Goal: Information Seeking & Learning: Learn about a topic

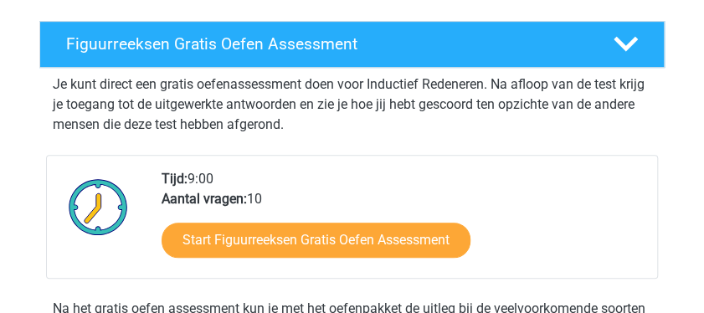
scroll to position [251, 0]
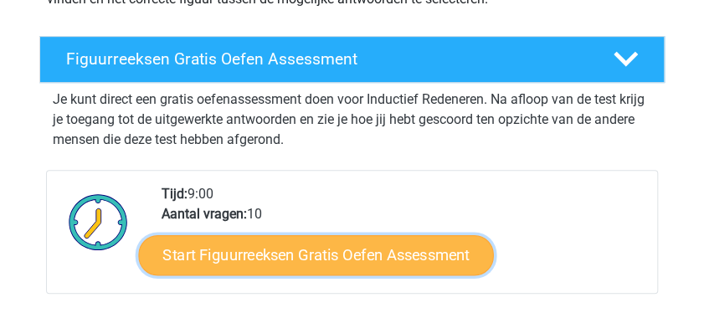
click at [288, 249] on link "Start Figuurreeksen Gratis Oefen Assessment" at bounding box center [315, 255] width 355 height 40
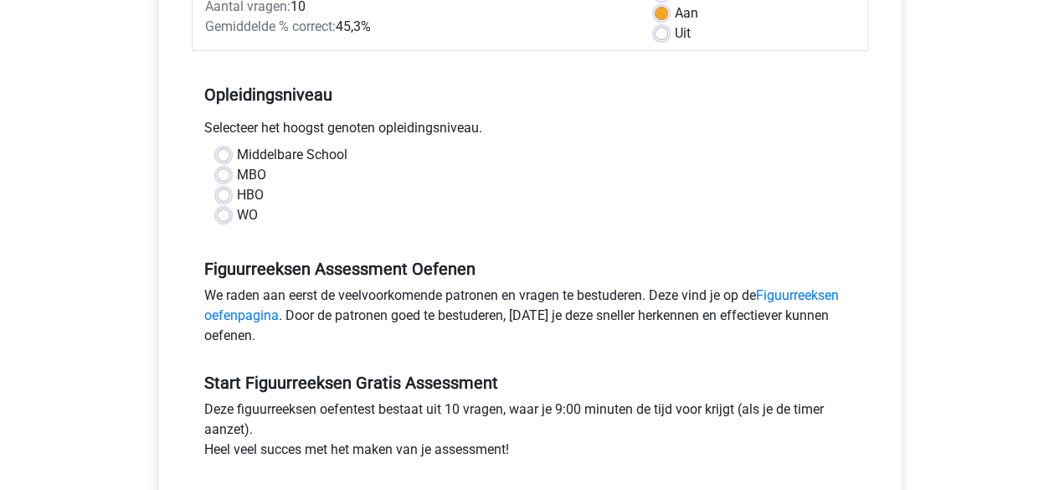
scroll to position [335, 0]
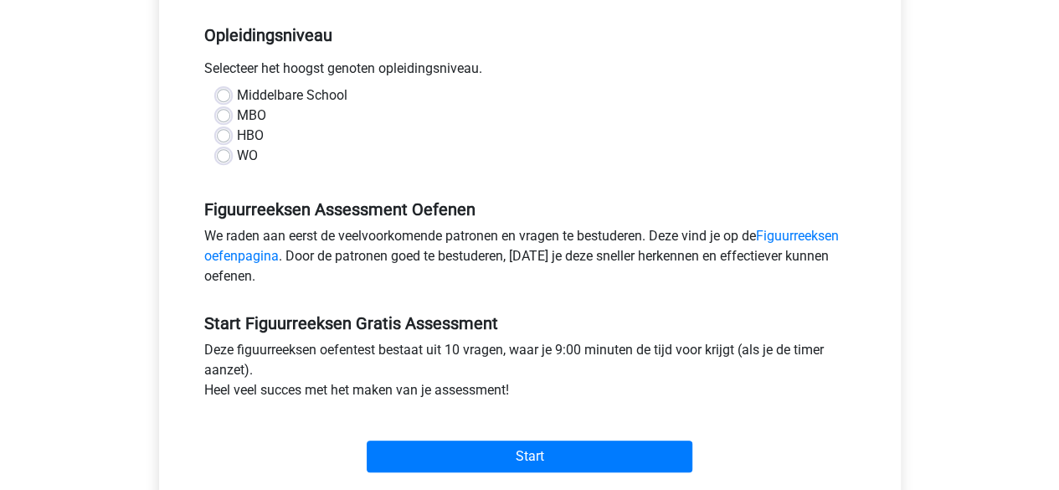
click at [237, 153] on label "WO" at bounding box center [247, 156] width 21 height 20
click at [227, 153] on input "WO" at bounding box center [223, 154] width 13 height 17
radio input "true"
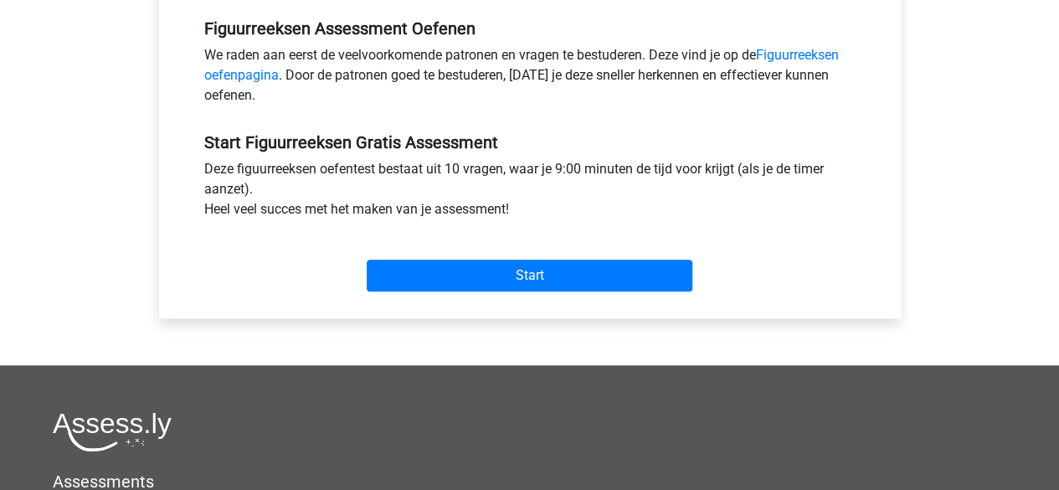
scroll to position [586, 0]
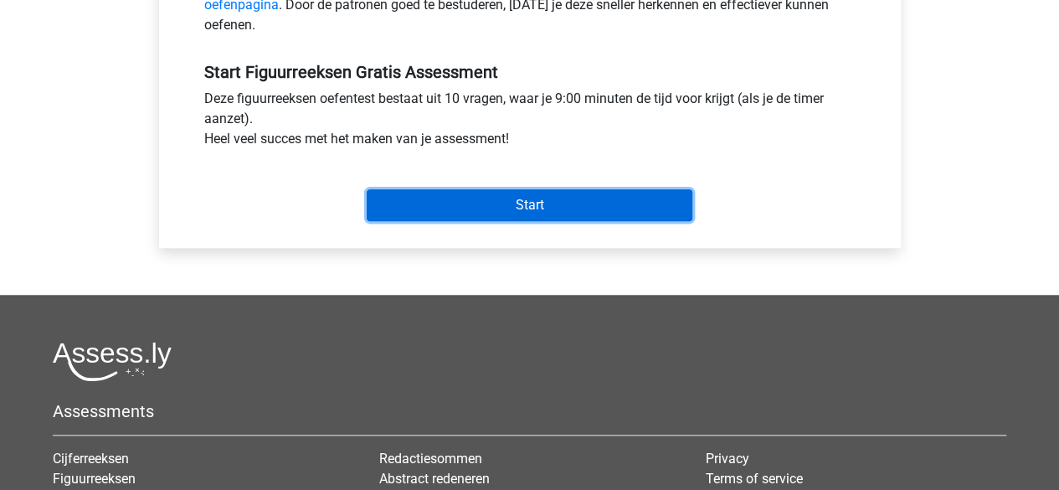
click at [547, 201] on input "Start" at bounding box center [530, 205] width 326 height 32
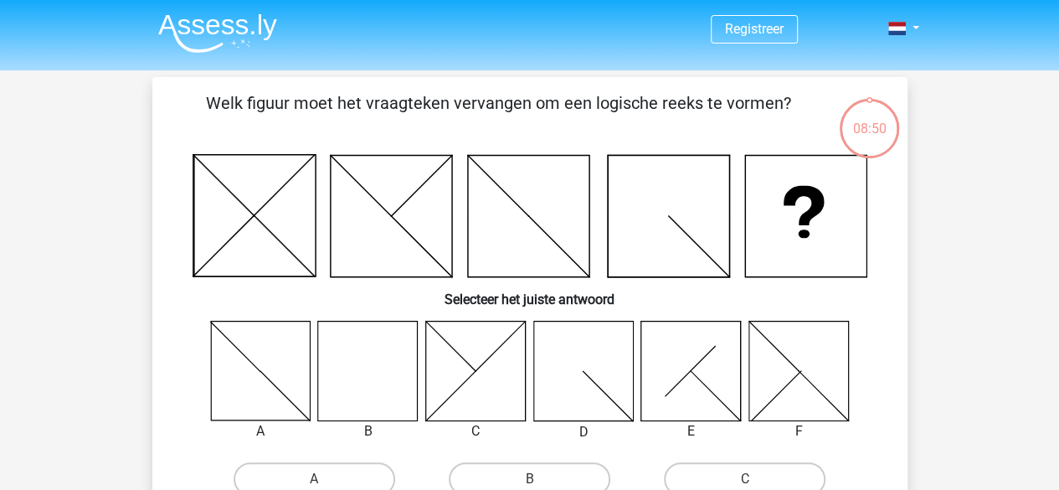
click at [374, 366] on icon at bounding box center [368, 371] width 100 height 100
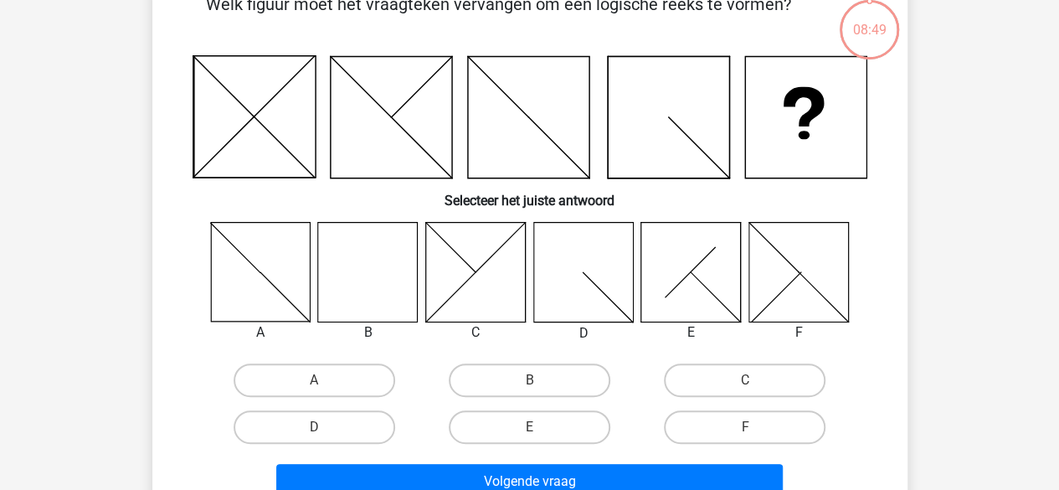
scroll to position [167, 0]
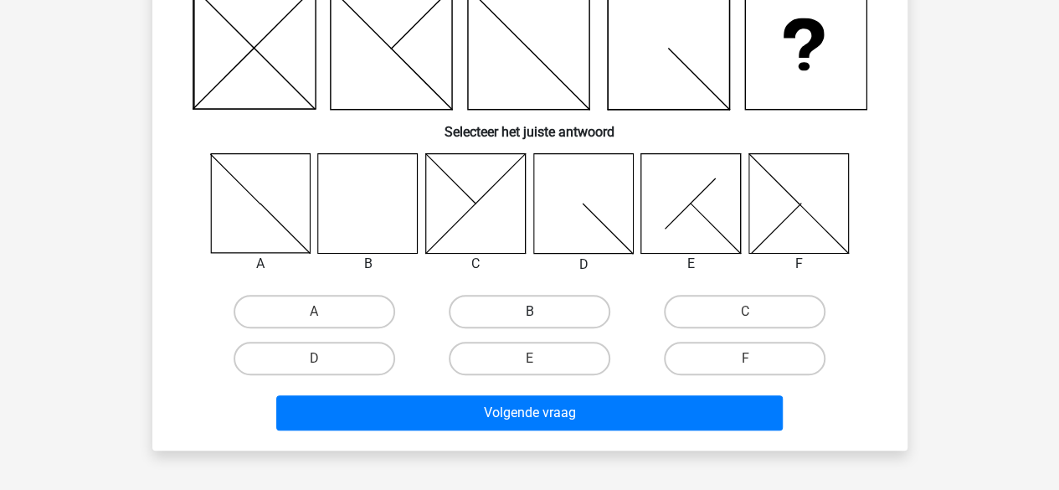
click at [541, 317] on label "B" at bounding box center [530, 311] width 162 height 33
click at [540, 317] on input "B" at bounding box center [534, 316] width 11 height 11
radio input "true"
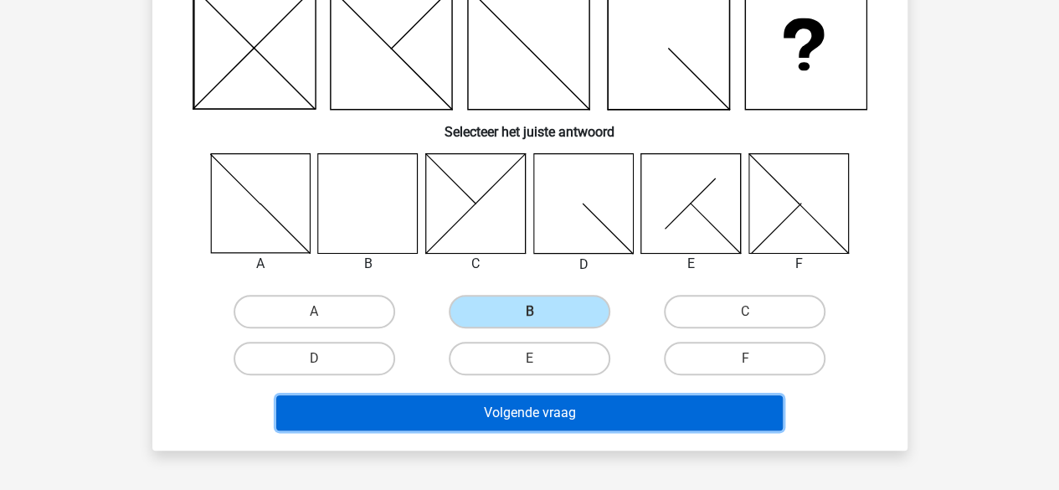
click at [534, 418] on button "Volgende vraag" at bounding box center [529, 412] width 506 height 35
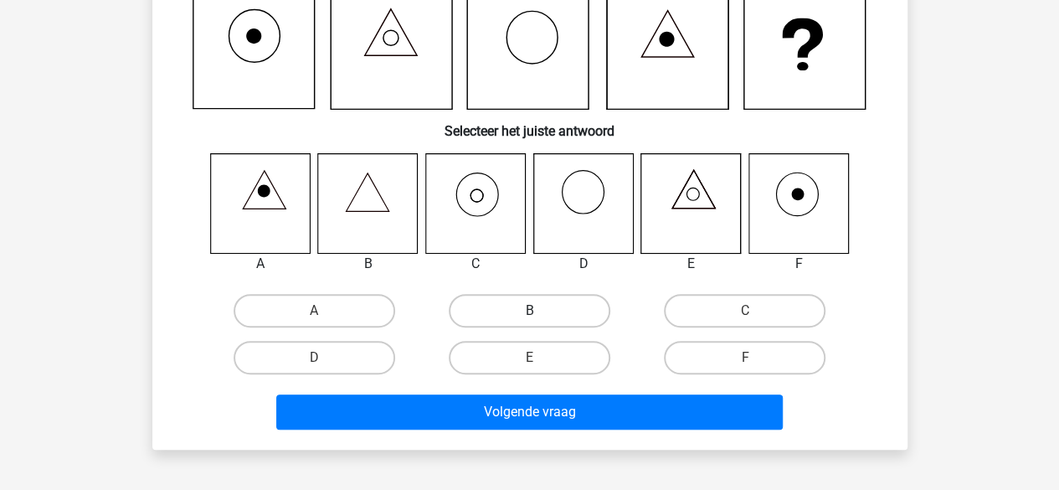
scroll to position [77, 0]
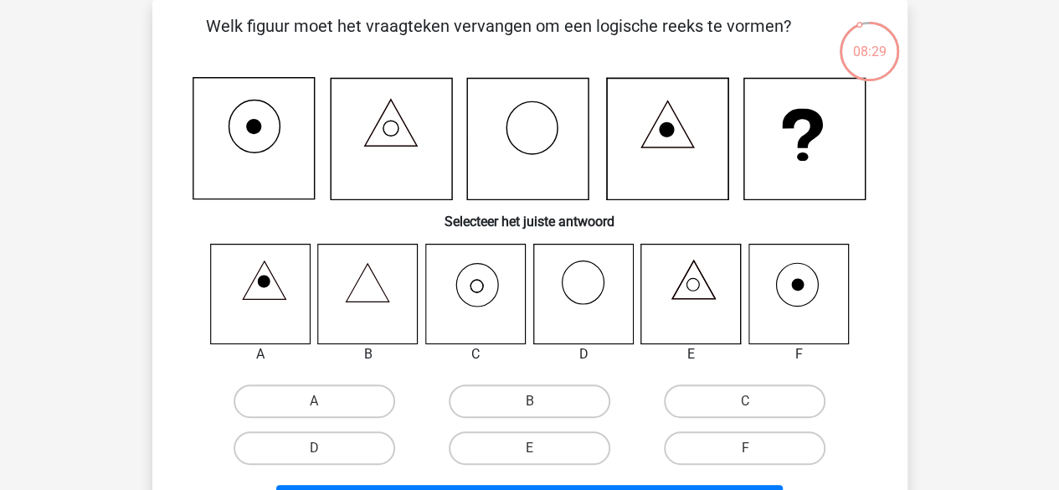
click at [353, 288] on icon at bounding box center [368, 282] width 43 height 39
click at [521, 404] on label "B" at bounding box center [530, 400] width 162 height 33
click at [529, 404] on input "B" at bounding box center [534, 406] width 11 height 11
radio input "true"
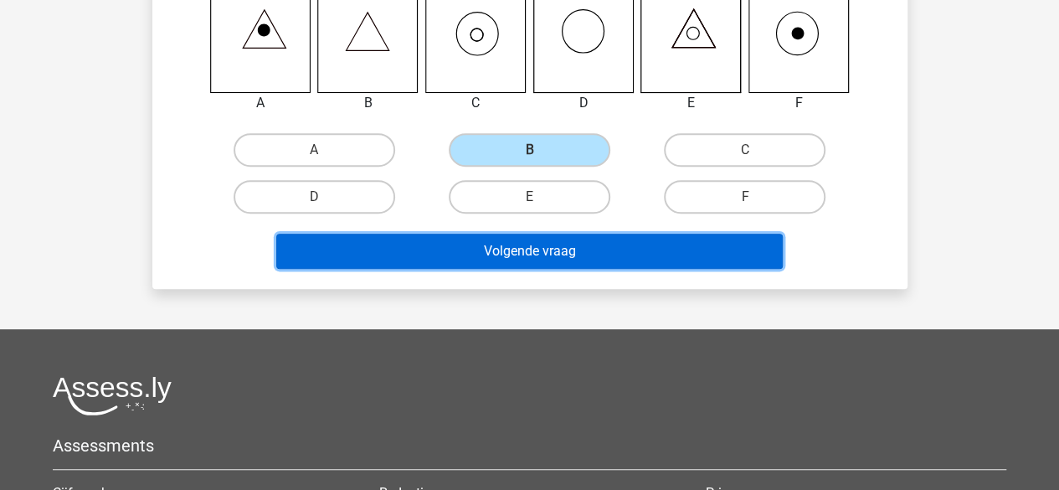
click at [557, 254] on button "Volgende vraag" at bounding box center [529, 251] width 506 height 35
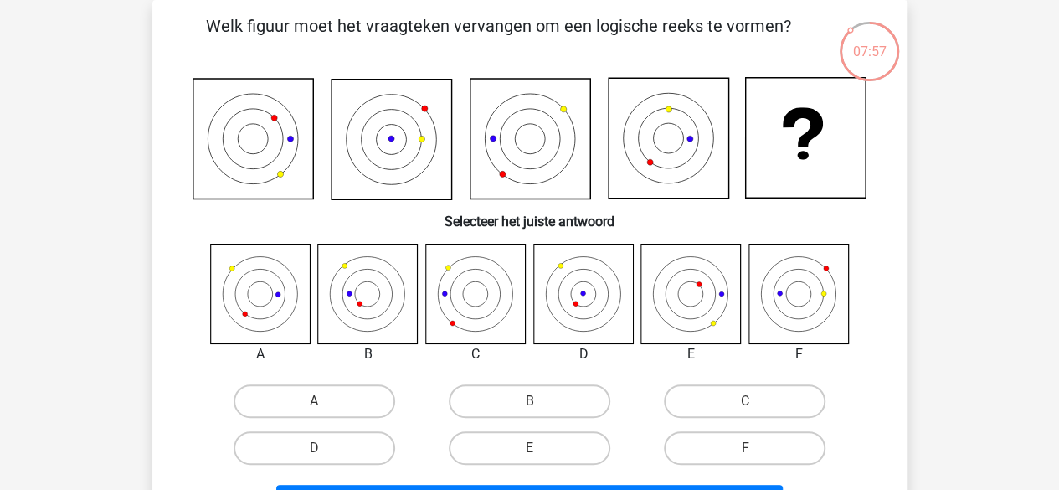
click at [392, 291] on icon at bounding box center [368, 294] width 100 height 100
click at [527, 406] on label "B" at bounding box center [530, 400] width 162 height 33
click at [529, 406] on input "B" at bounding box center [534, 406] width 11 height 11
radio input "true"
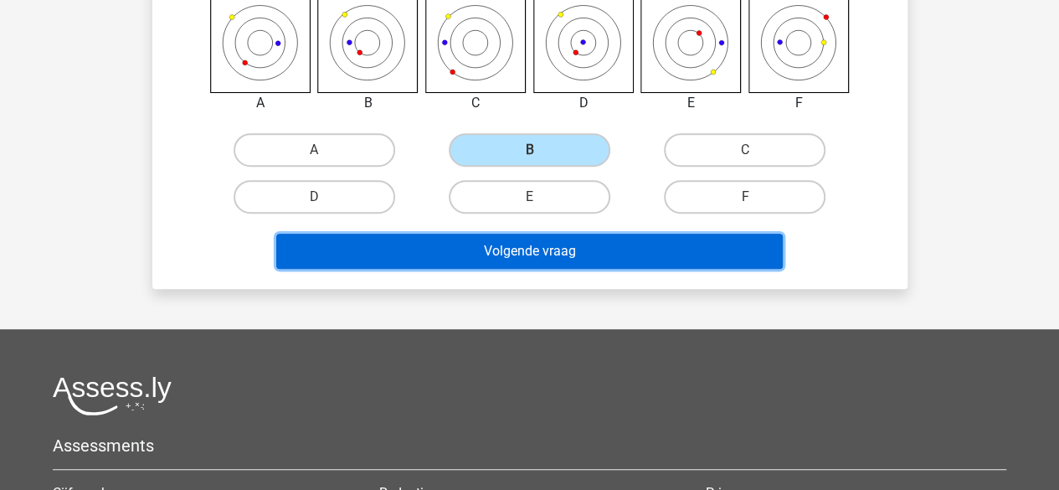
click at [578, 247] on button "Volgende vraag" at bounding box center [529, 251] width 506 height 35
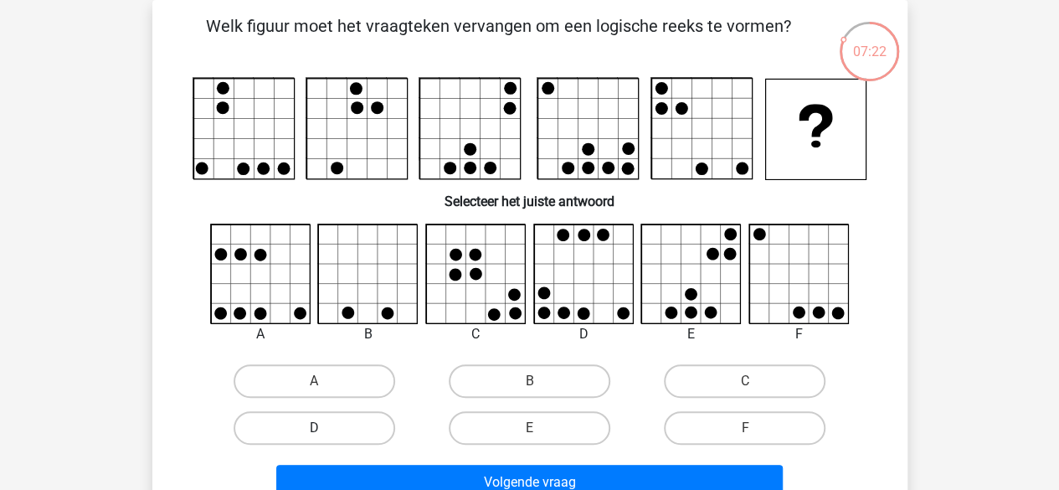
click at [330, 429] on label "D" at bounding box center [315, 427] width 162 height 33
click at [325, 429] on input "D" at bounding box center [319, 433] width 11 height 11
radio input "true"
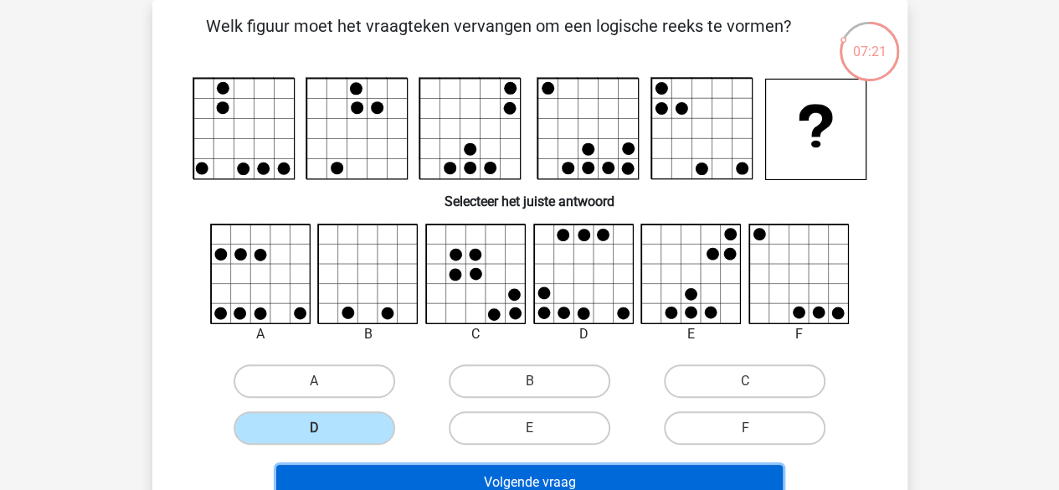
click at [502, 478] on button "Volgende vraag" at bounding box center [529, 482] width 506 height 35
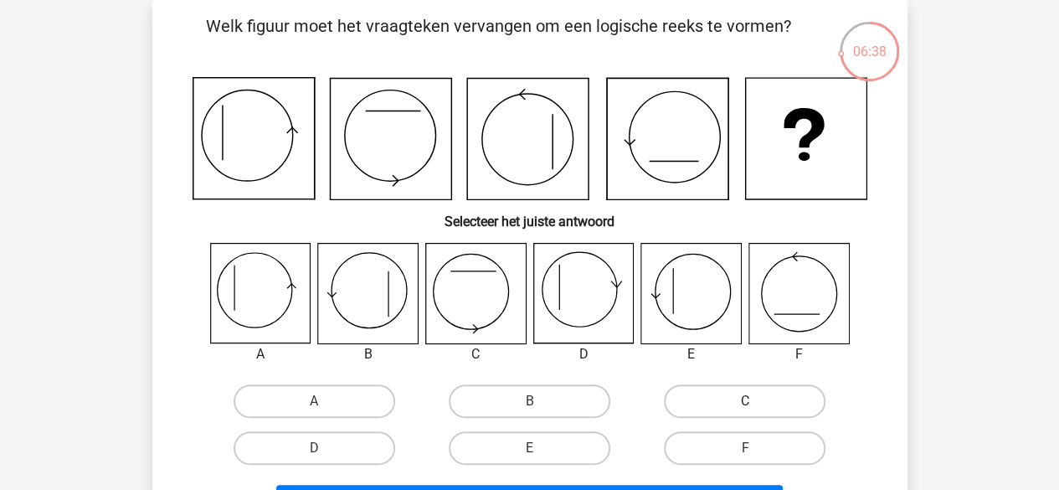
click at [733, 411] on label "C" at bounding box center [745, 400] width 162 height 33
click at [745, 411] on input "C" at bounding box center [750, 406] width 11 height 11
radio input "true"
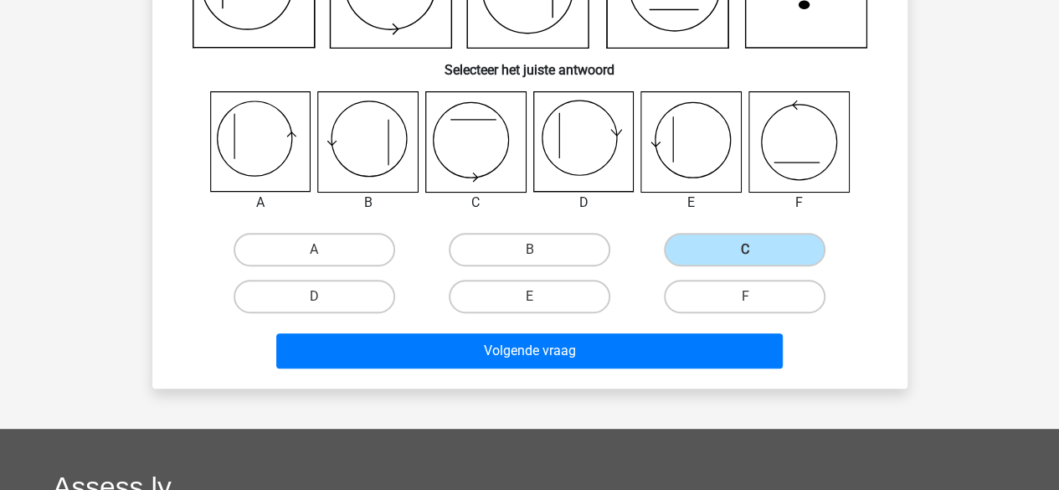
scroll to position [412, 0]
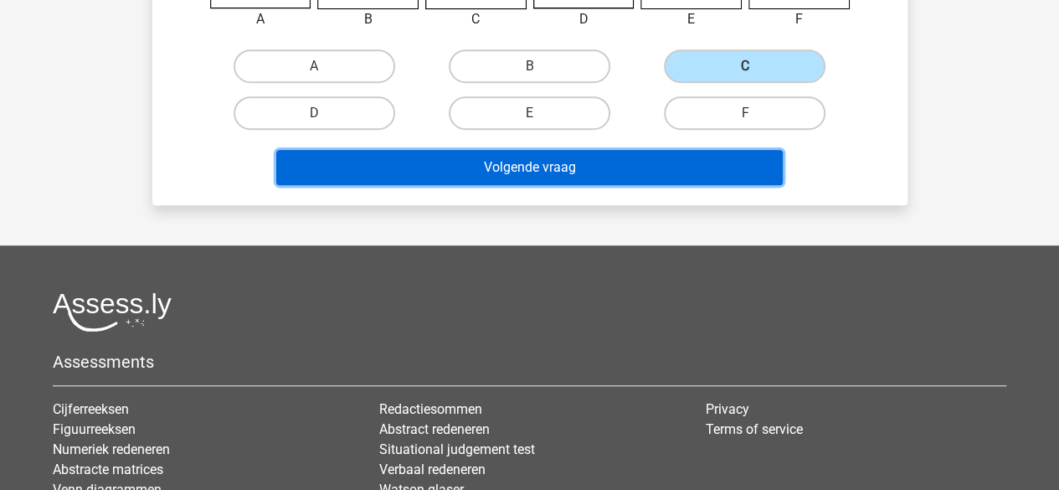
click at [574, 167] on button "Volgende vraag" at bounding box center [529, 167] width 506 height 35
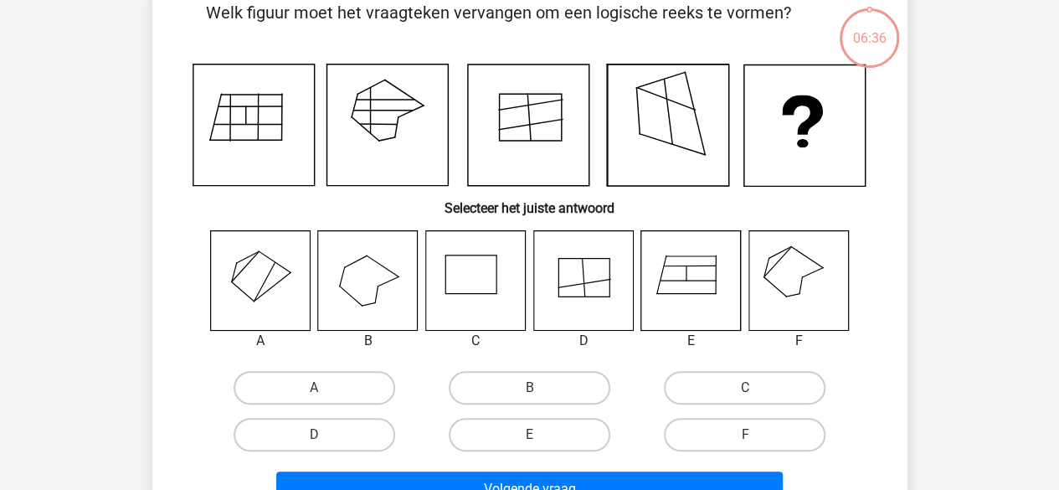
scroll to position [77, 0]
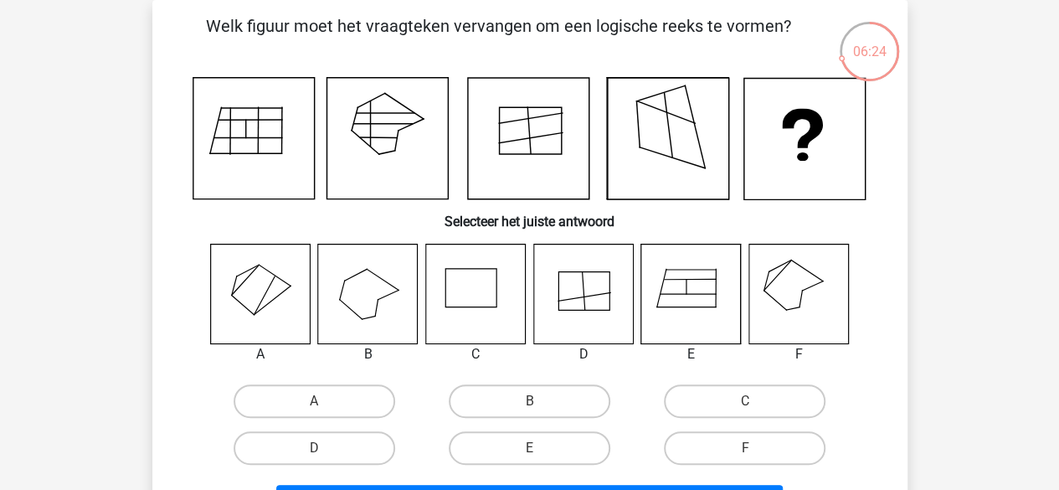
click at [582, 307] on icon at bounding box center [583, 294] width 100 height 100
click at [310, 457] on label "D" at bounding box center [315, 447] width 162 height 33
click at [314, 457] on input "D" at bounding box center [319, 453] width 11 height 11
radio input "true"
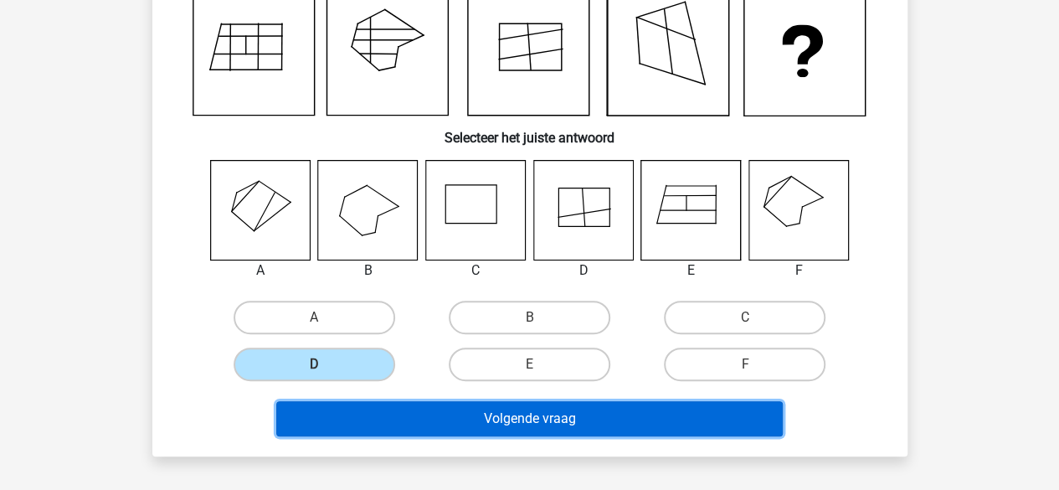
click at [566, 416] on button "Volgende vraag" at bounding box center [529, 418] width 506 height 35
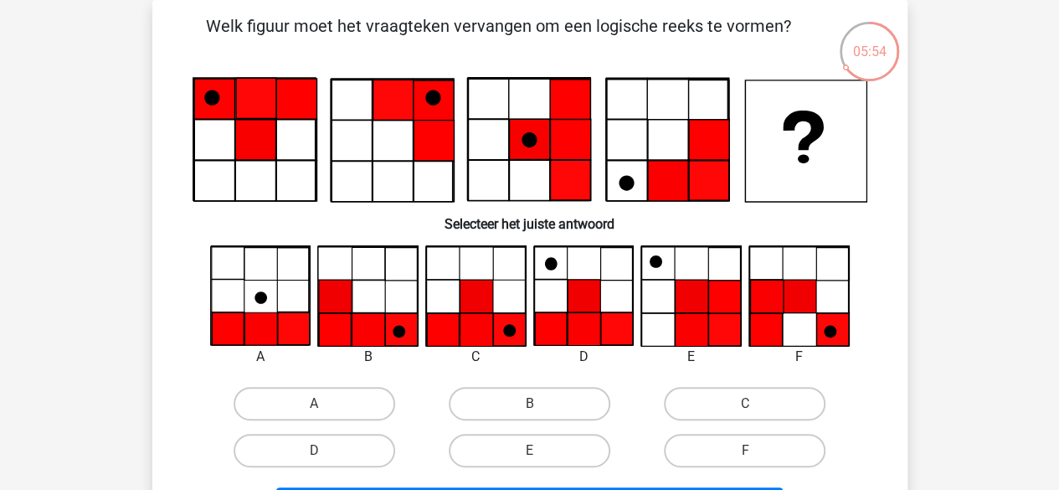
click at [483, 327] on icon at bounding box center [476, 329] width 33 height 33
click at [747, 403] on label "C" at bounding box center [745, 403] width 162 height 33
click at [747, 403] on input "C" at bounding box center [750, 408] width 11 height 11
radio input "true"
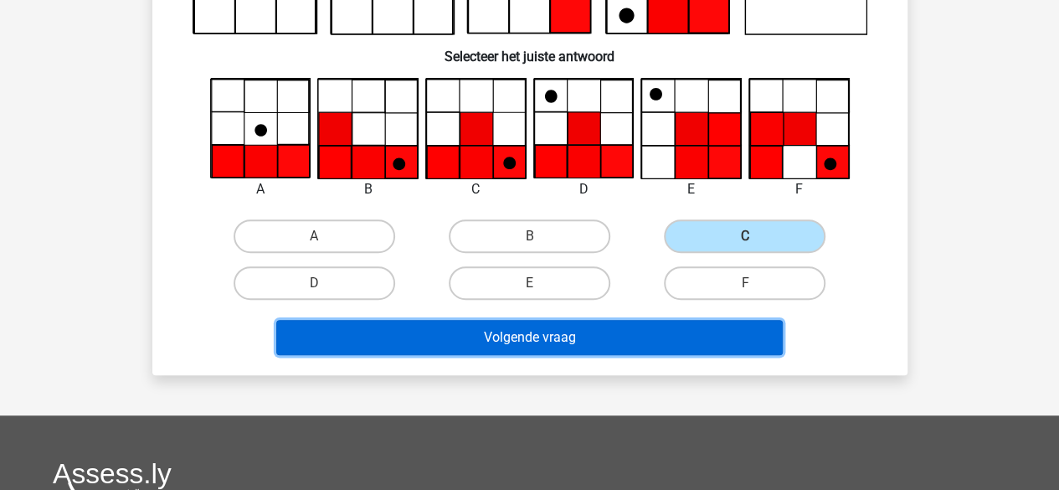
click at [563, 339] on button "Volgende vraag" at bounding box center [529, 337] width 506 height 35
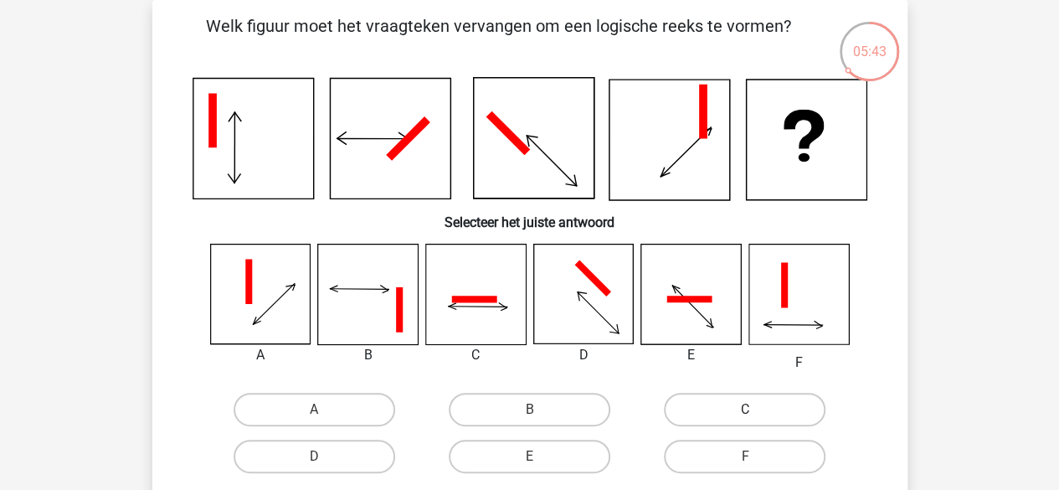
click at [747, 406] on label "C" at bounding box center [745, 409] width 162 height 33
click at [747, 409] on input "C" at bounding box center [750, 414] width 11 height 11
radio input "true"
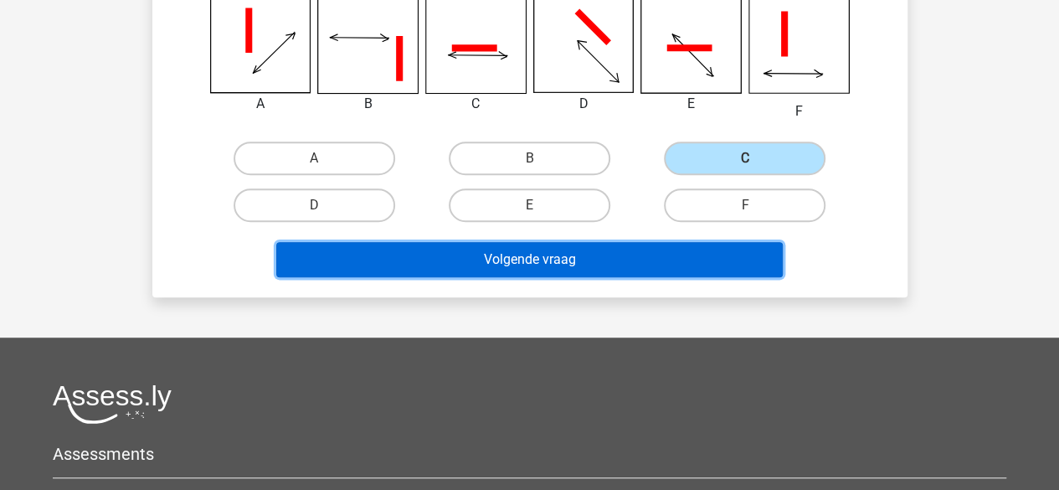
click at [584, 260] on button "Volgende vraag" at bounding box center [529, 259] width 506 height 35
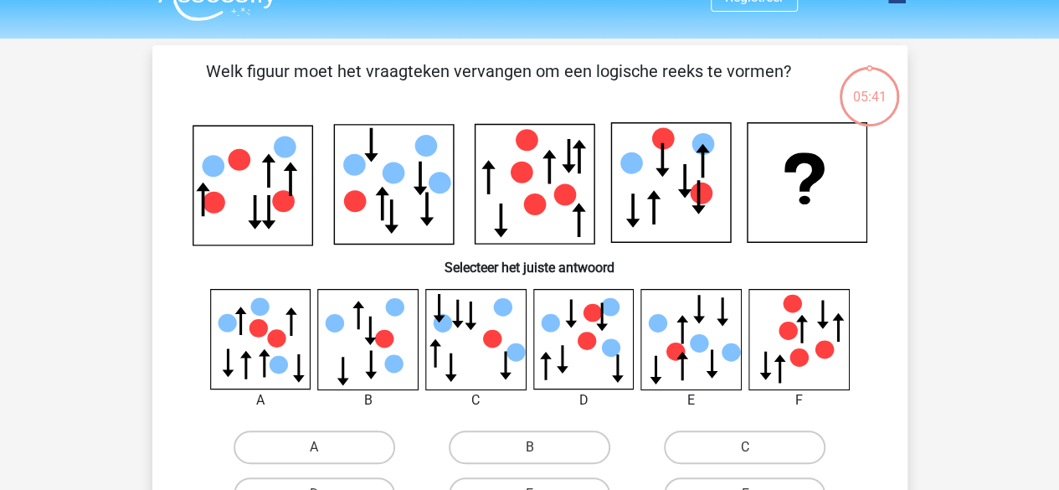
scroll to position [0, 0]
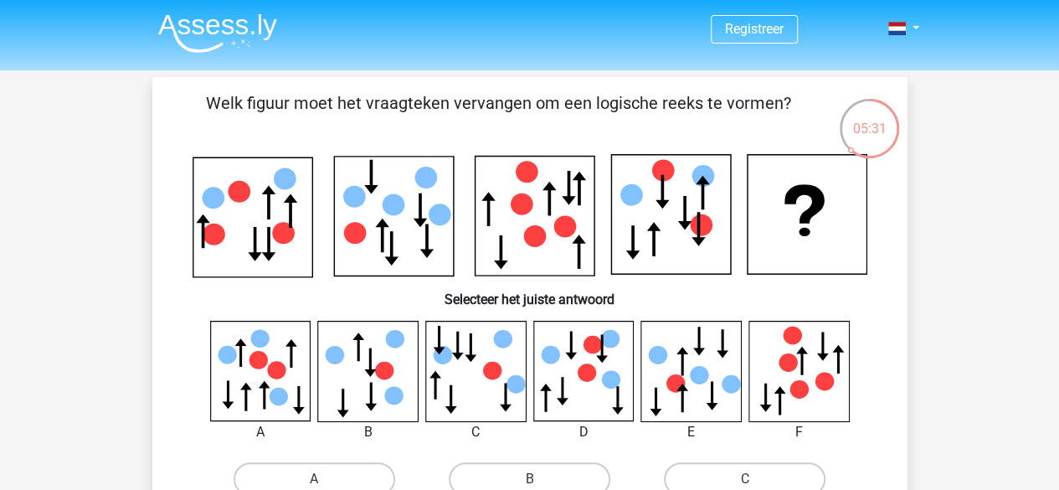
click at [712, 374] on icon at bounding box center [691, 371] width 100 height 100
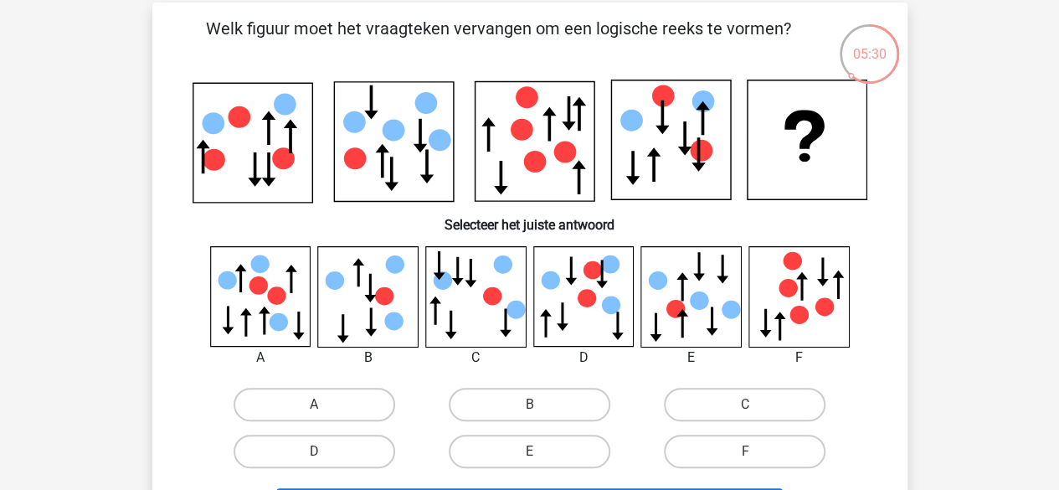
scroll to position [167, 0]
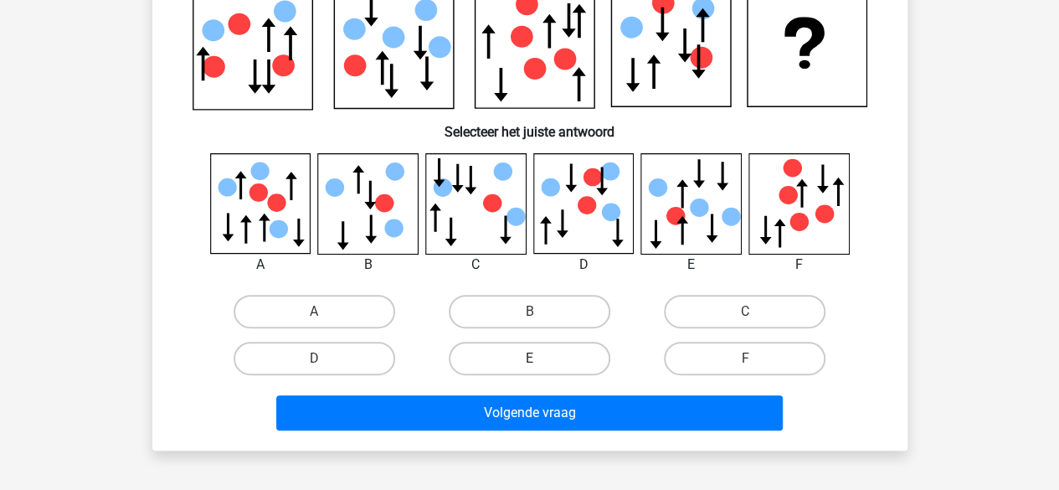
drag, startPoint x: 533, startPoint y: 357, endPoint x: 544, endPoint y: 369, distance: 16.0
click at [534, 358] on input "E" at bounding box center [534, 363] width 11 height 11
radio input "true"
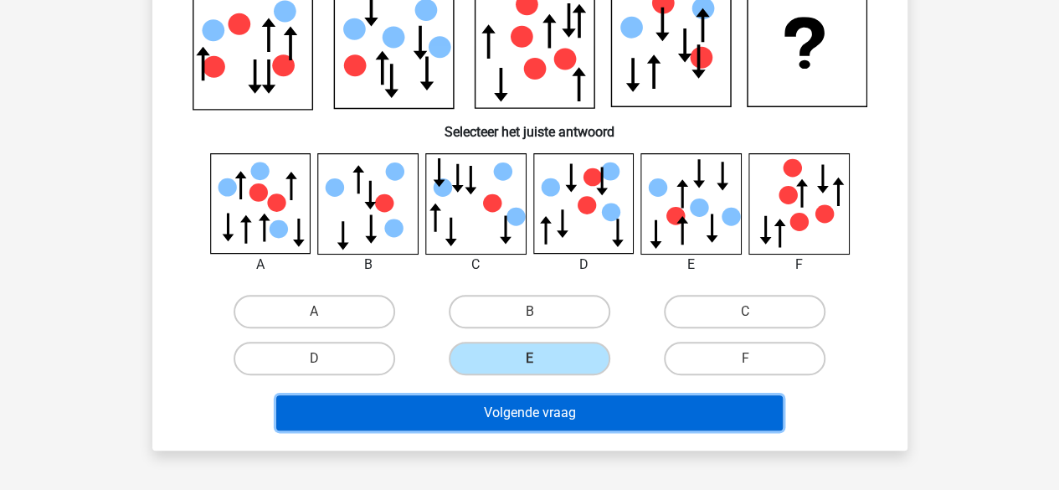
click at [561, 416] on button "Volgende vraag" at bounding box center [529, 412] width 506 height 35
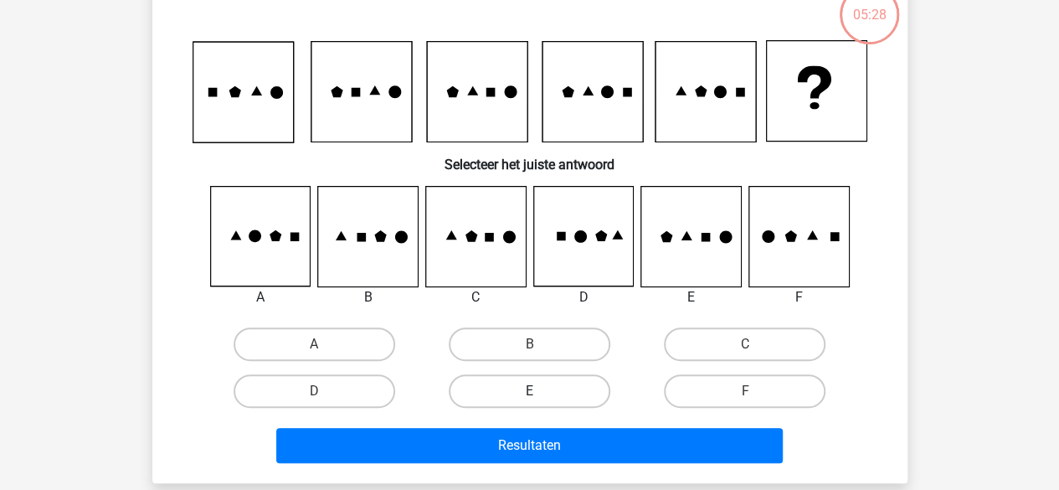
scroll to position [77, 0]
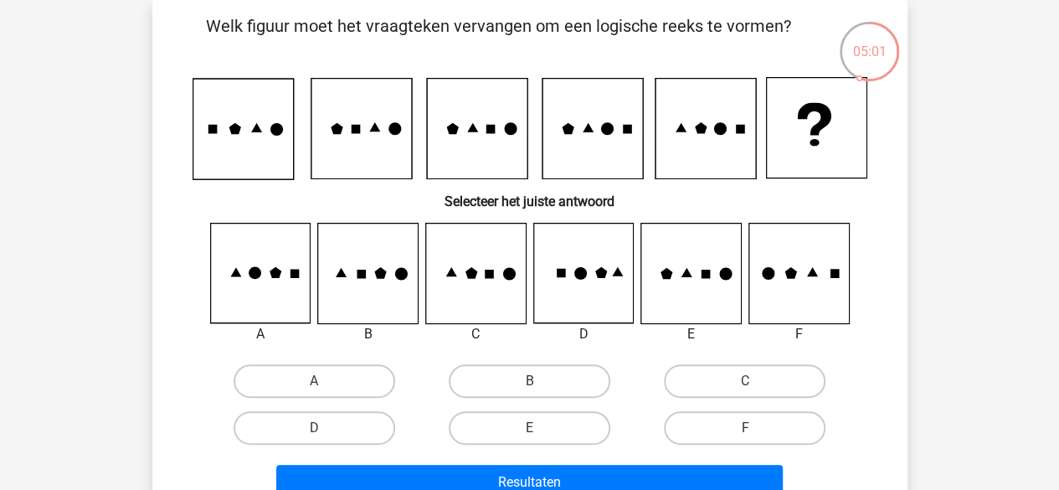
click at [804, 278] on icon at bounding box center [798, 273] width 100 height 100
click at [742, 434] on label "F" at bounding box center [745, 427] width 162 height 33
click at [745, 434] on input "F" at bounding box center [750, 433] width 11 height 11
radio input "true"
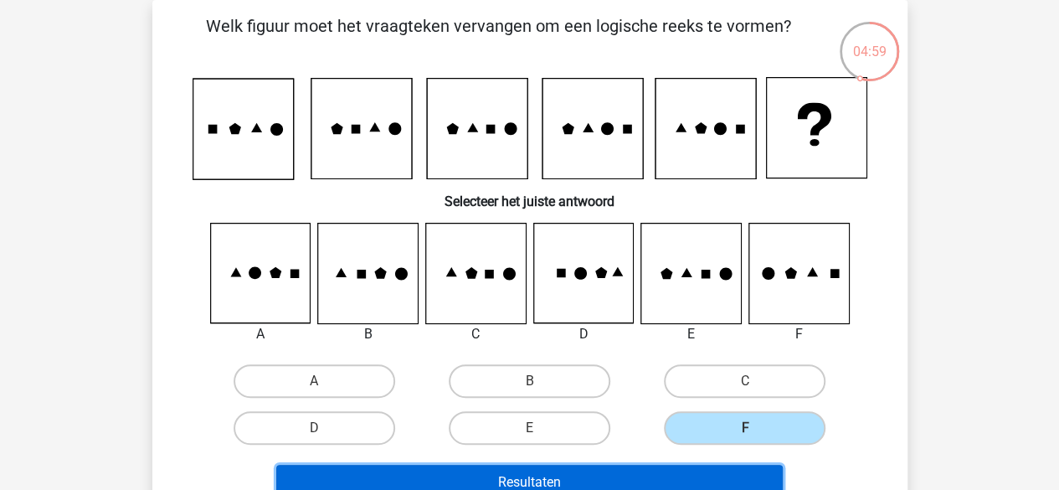
click at [621, 478] on button "Resultaten" at bounding box center [529, 482] width 506 height 35
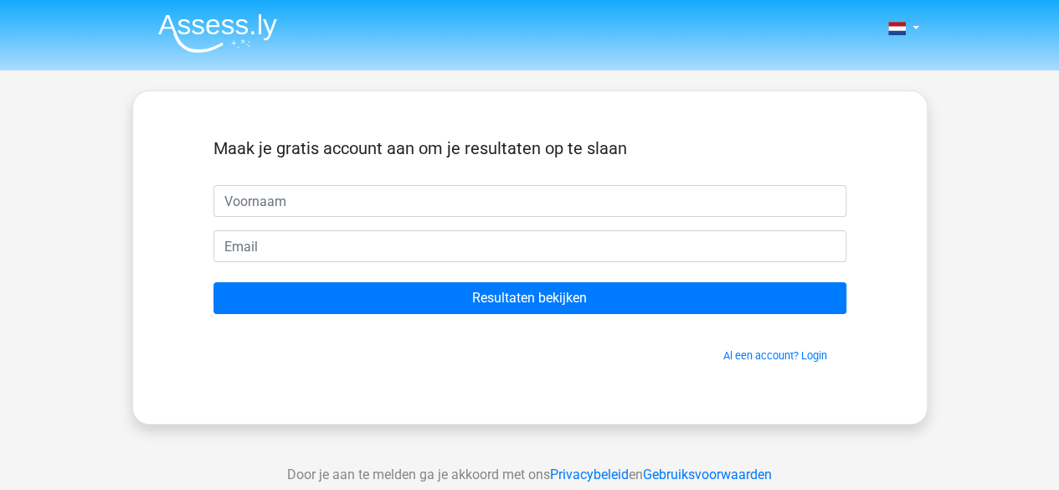
click at [253, 200] on input "text" at bounding box center [529, 201] width 633 height 32
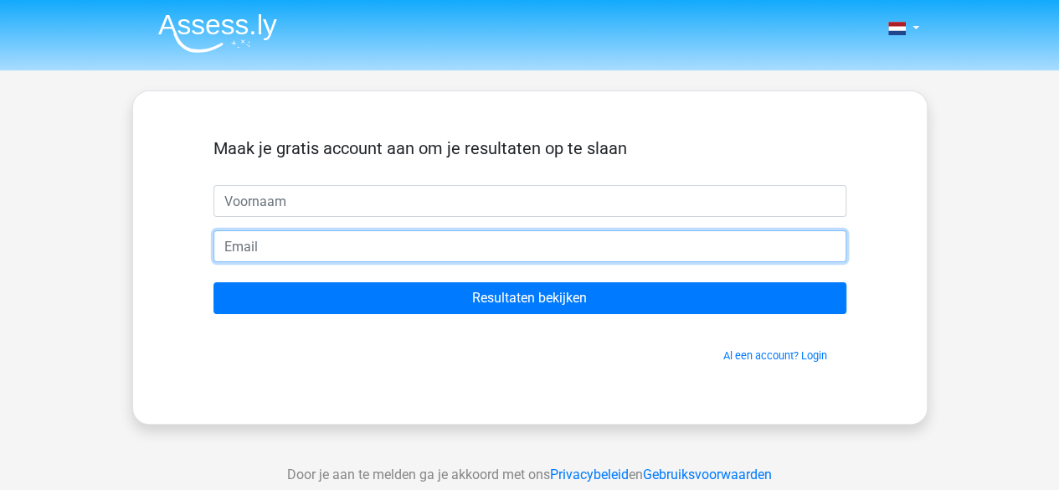
click at [249, 252] on input "email" at bounding box center [529, 246] width 633 height 32
click at [400, 248] on input "jeroen.claes@vlaamsbrabante.be" at bounding box center [529, 246] width 633 height 32
type input "[EMAIL_ADDRESS][DOMAIN_NAME]"
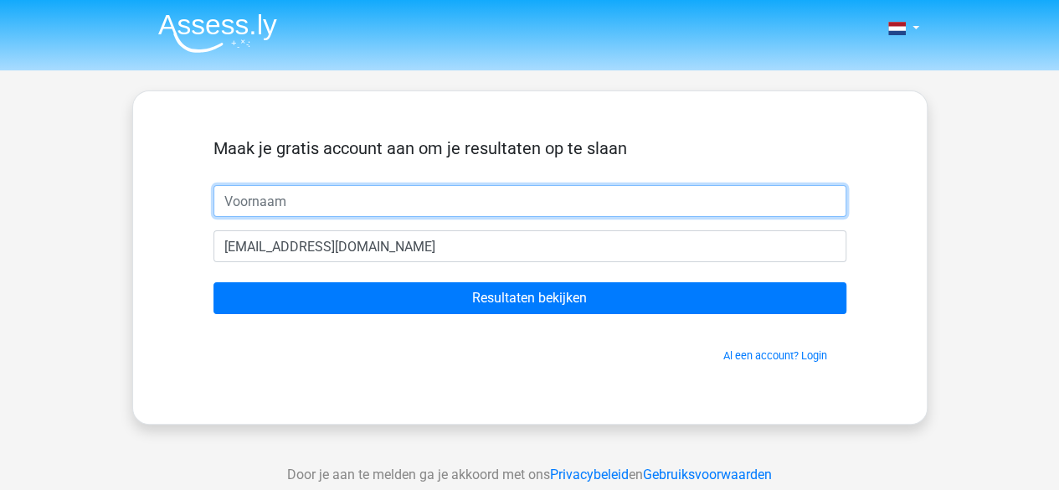
click at [258, 201] on input "text" at bounding box center [529, 201] width 633 height 32
type input "[PERSON_NAME]"
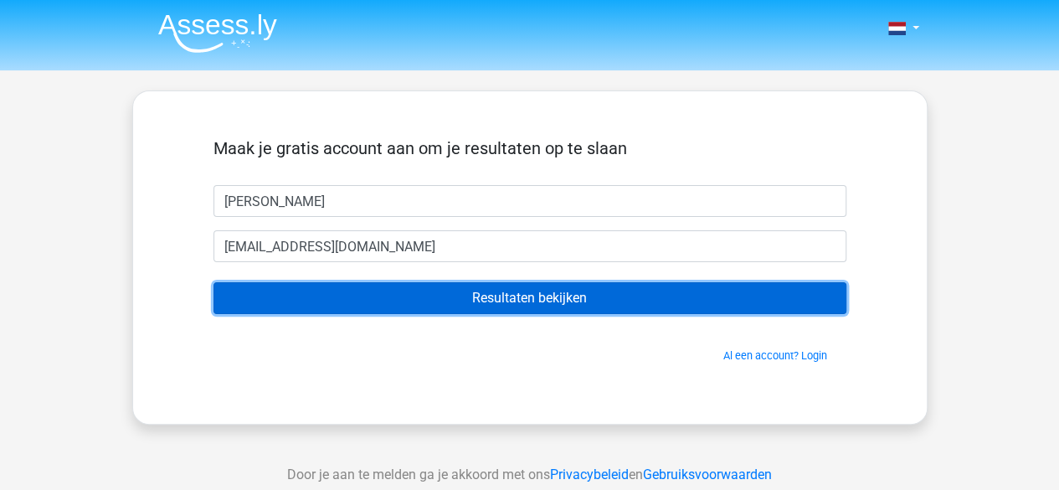
click at [538, 300] on input "Resultaten bekijken" at bounding box center [529, 298] width 633 height 32
click at [579, 304] on input "Resultaten bekijken" at bounding box center [529, 298] width 633 height 32
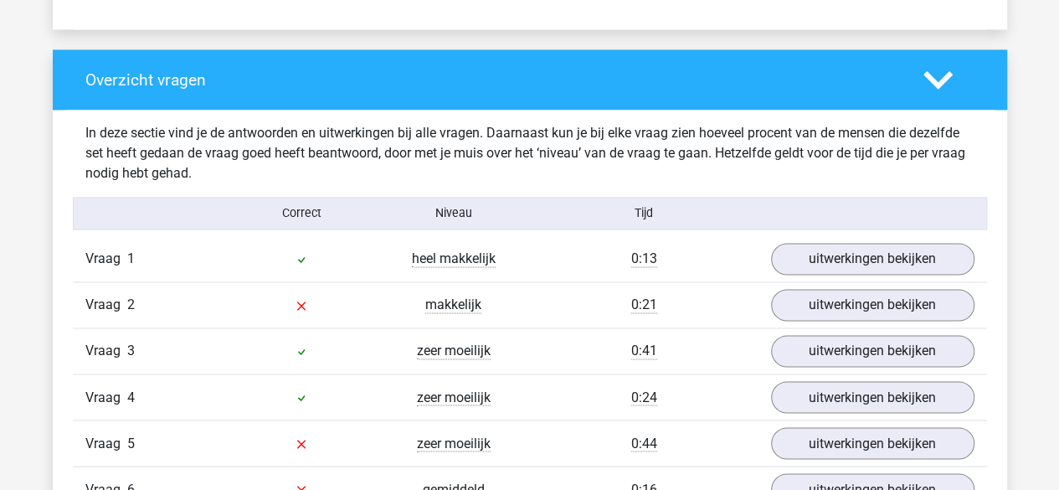
scroll to position [1256, 0]
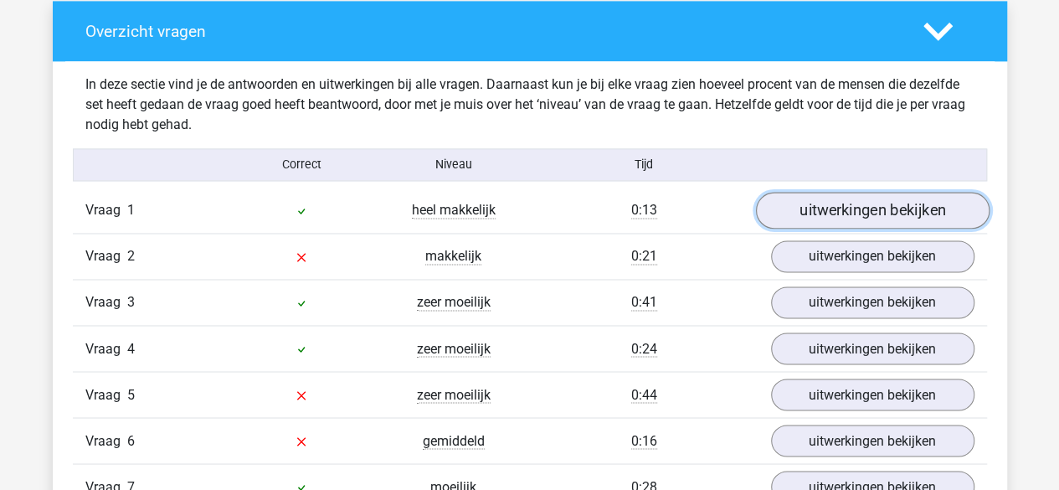
click at [869, 205] on link "uitwerkingen bekijken" at bounding box center [872, 211] width 234 height 37
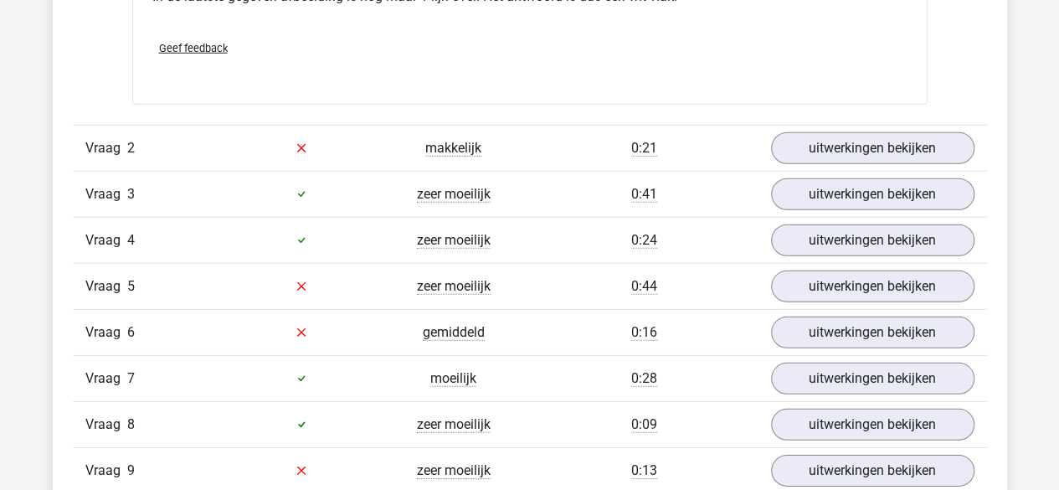
scroll to position [2344, 0]
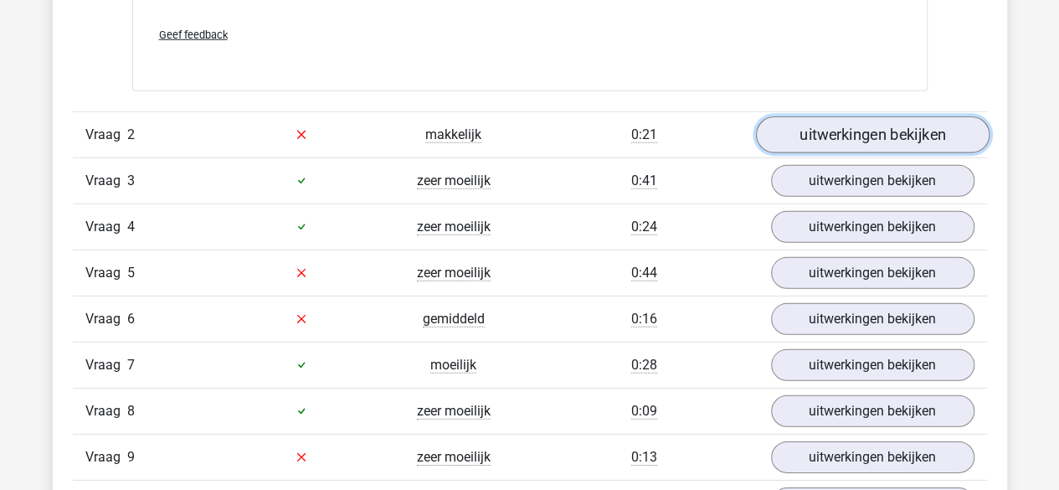
click at [859, 133] on link "uitwerkingen bekijken" at bounding box center [872, 134] width 234 height 37
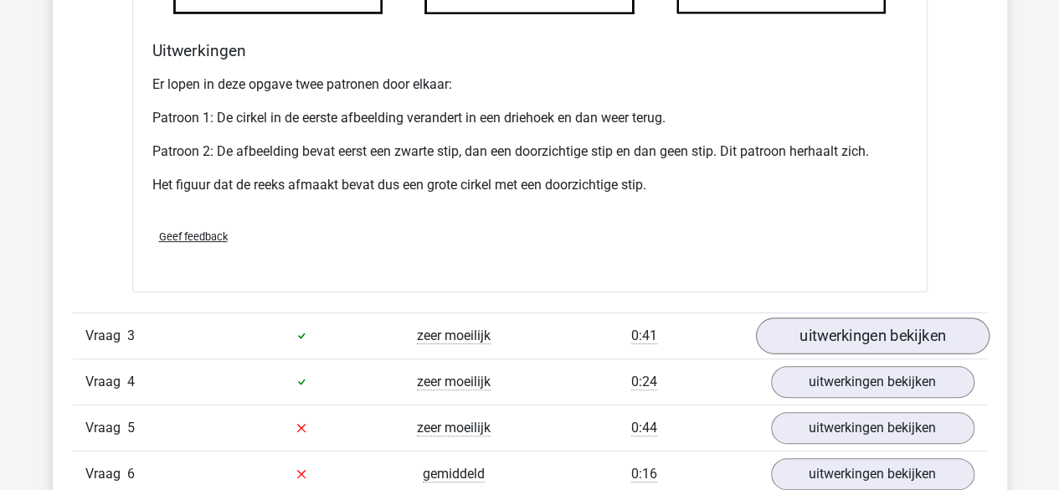
scroll to position [3348, 0]
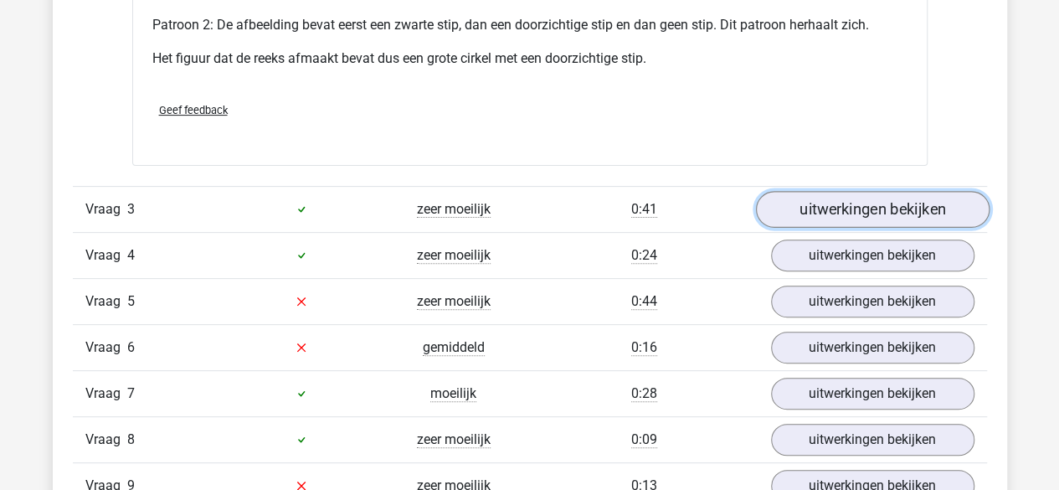
click at [885, 210] on link "uitwerkingen bekijken" at bounding box center [872, 209] width 234 height 37
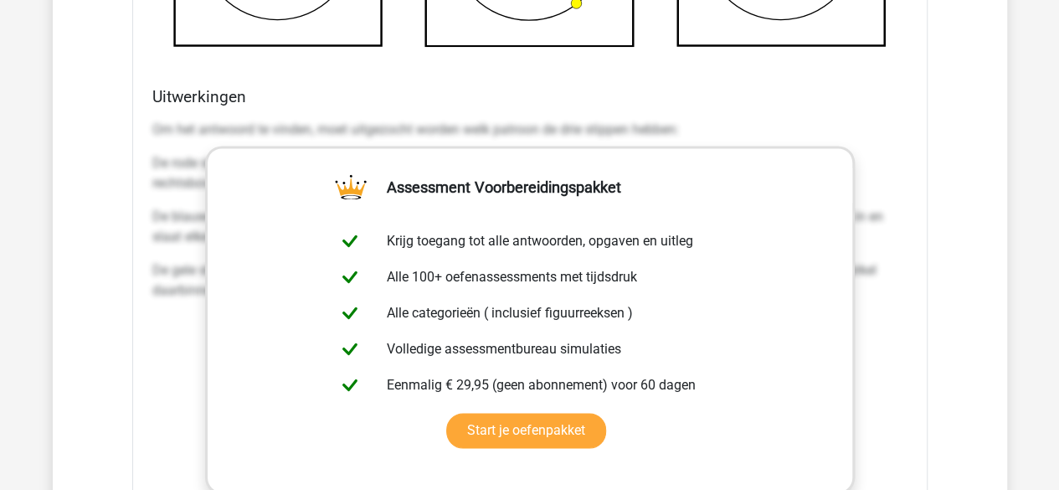
scroll to position [4436, 0]
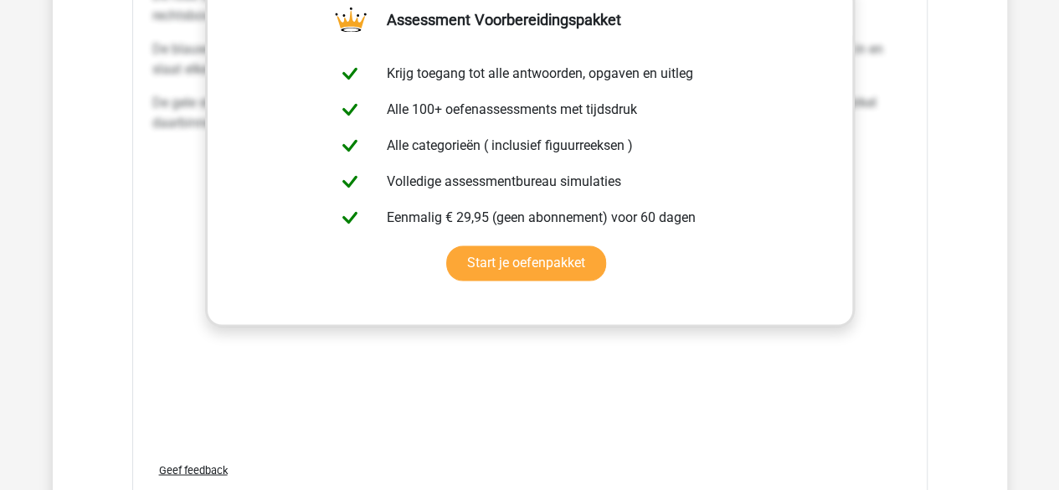
click at [573, 388] on div "Om het antwoord te vinden, moet uitgezocht worden welk patroon de drie stippen …" at bounding box center [529, 197] width 755 height 502
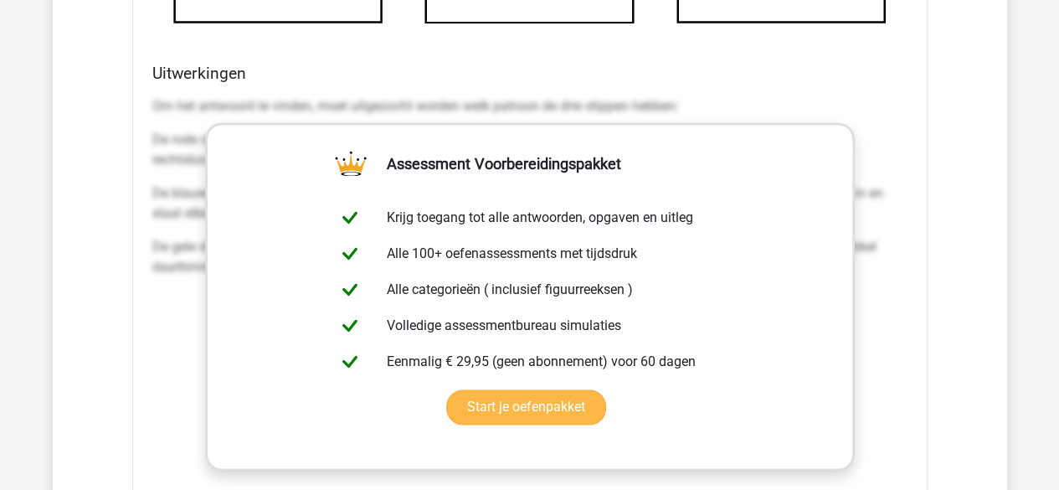
scroll to position [4353, 0]
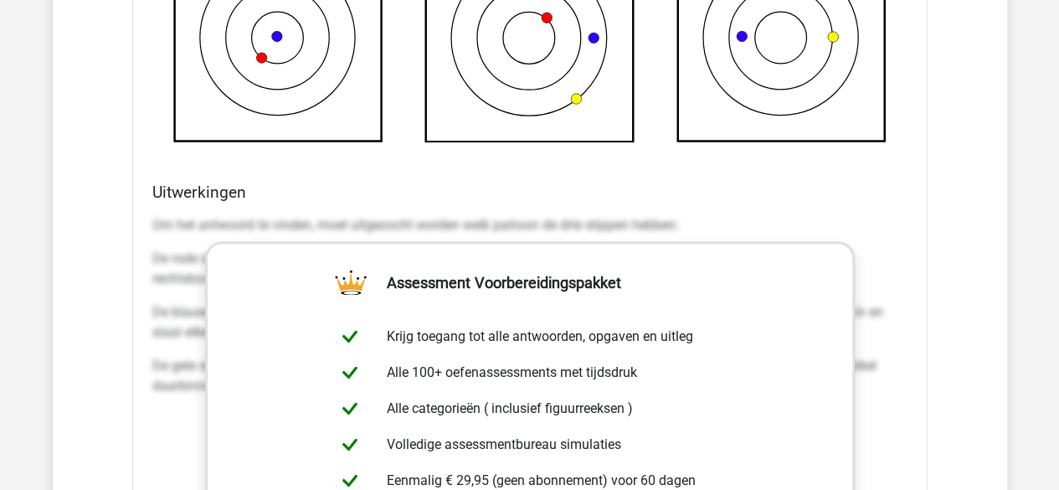
scroll to position [4018, 0]
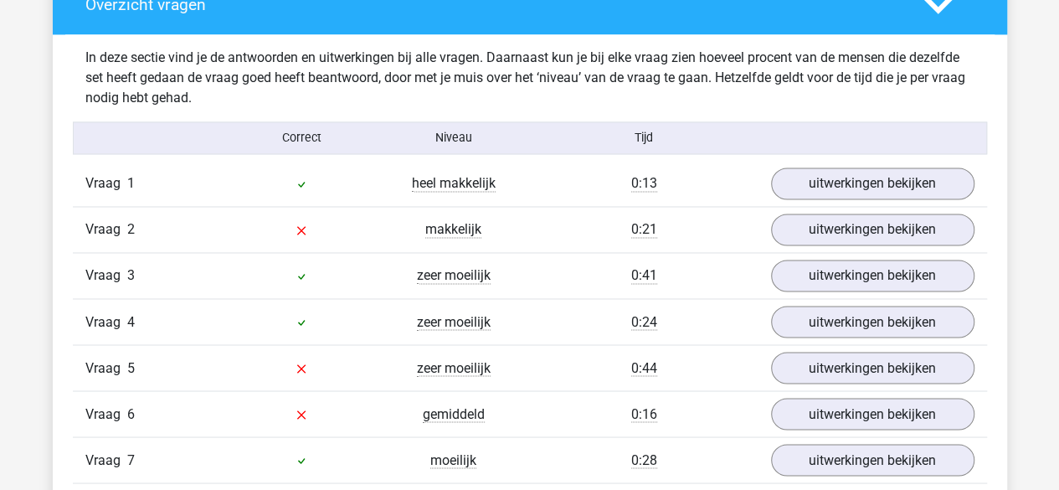
scroll to position [1339, 0]
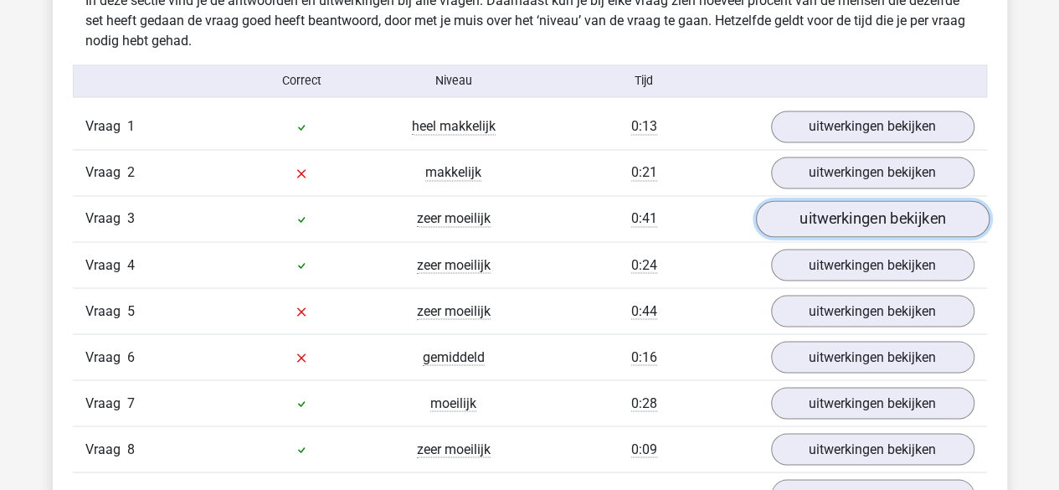
click at [884, 220] on link "uitwerkingen bekijken" at bounding box center [872, 219] width 234 height 37
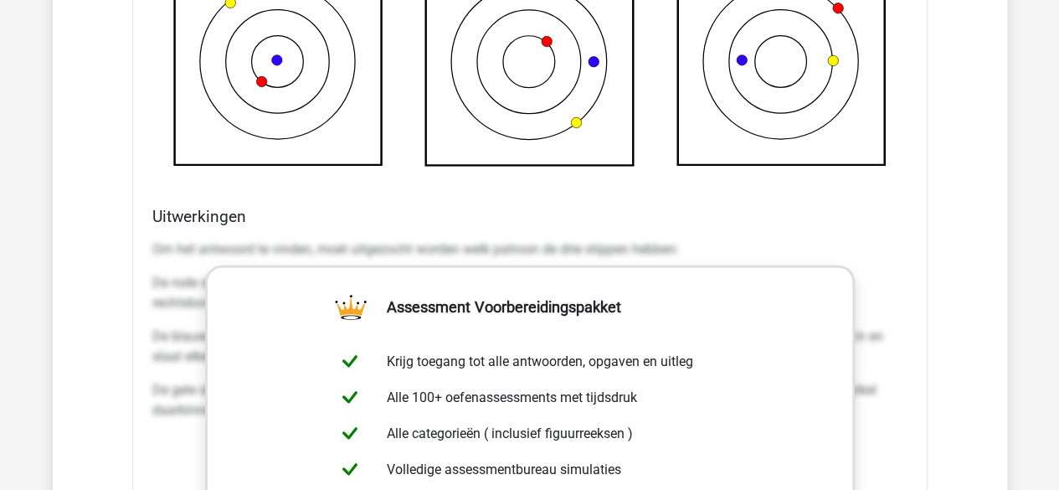
scroll to position [2260, 0]
